Goal: Task Accomplishment & Management: Manage account settings

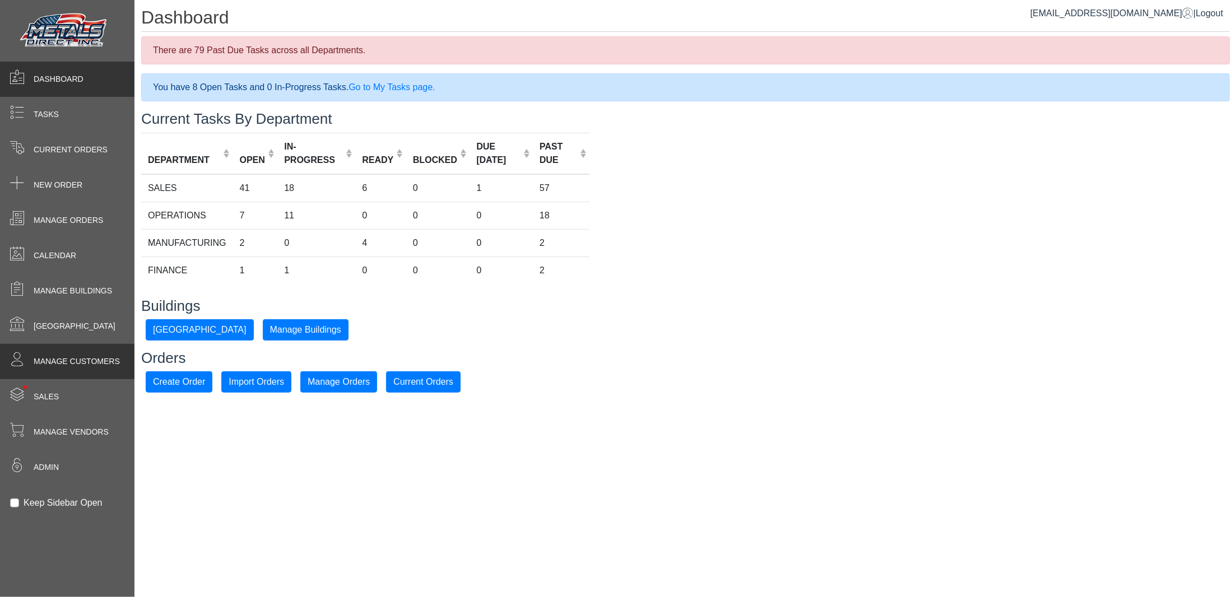
click at [81, 361] on span "Manage Customers" at bounding box center [77, 362] width 86 height 12
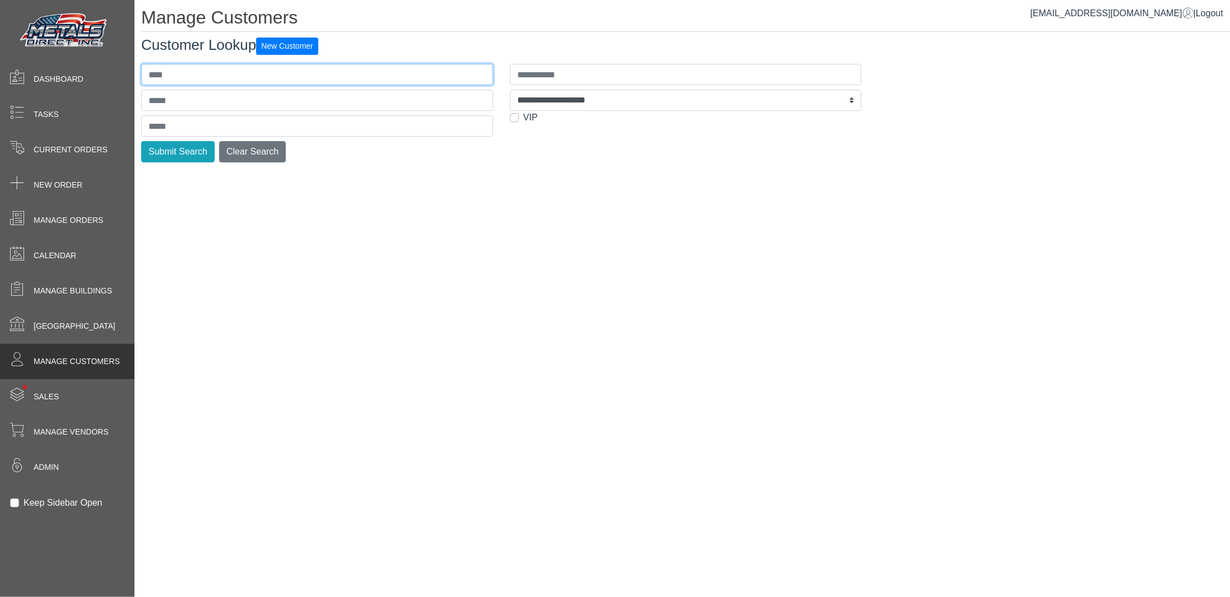
click at [180, 76] on input "text" at bounding box center [317, 74] width 352 height 21
click at [173, 73] on input "text" at bounding box center [317, 74] width 352 height 21
type input "***"
click at [141, 141] on button "Submit Search" at bounding box center [177, 151] width 73 height 21
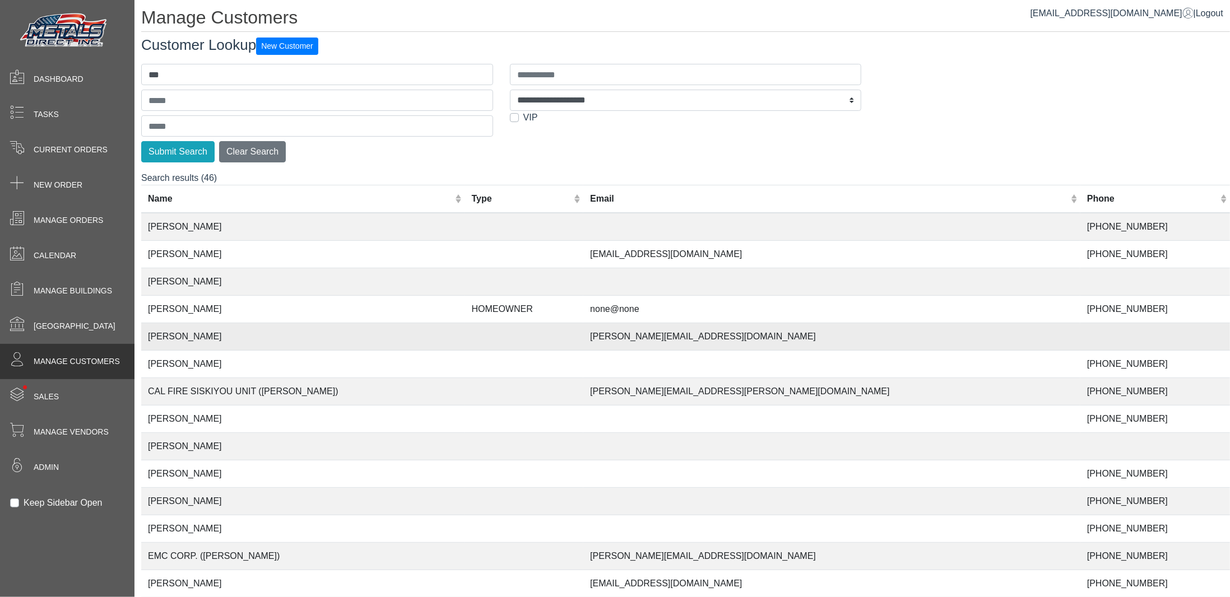
click at [239, 337] on td "[PERSON_NAME]" at bounding box center [303, 336] width 324 height 27
